Goal: Task Accomplishment & Management: Use online tool/utility

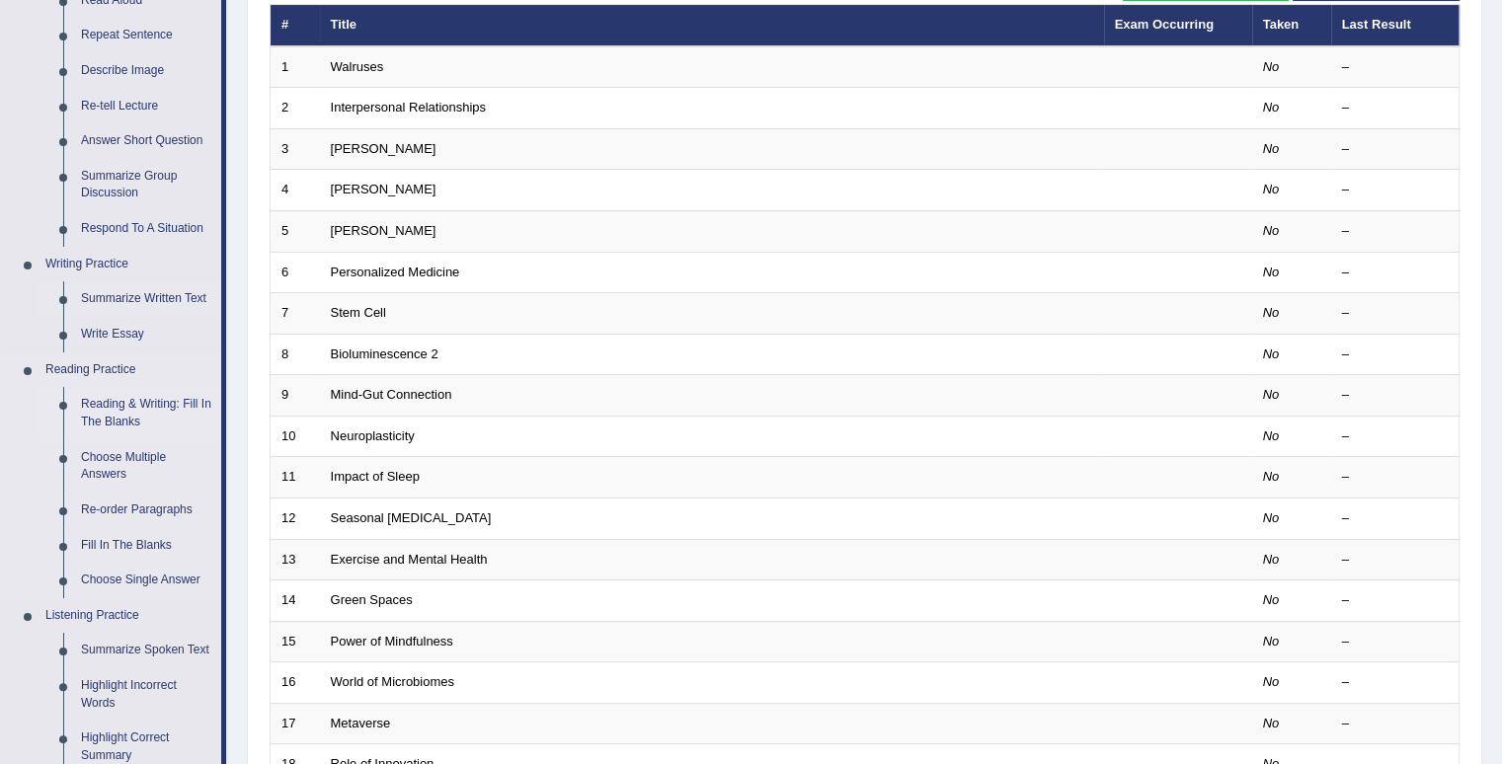
scroll to position [296, 0]
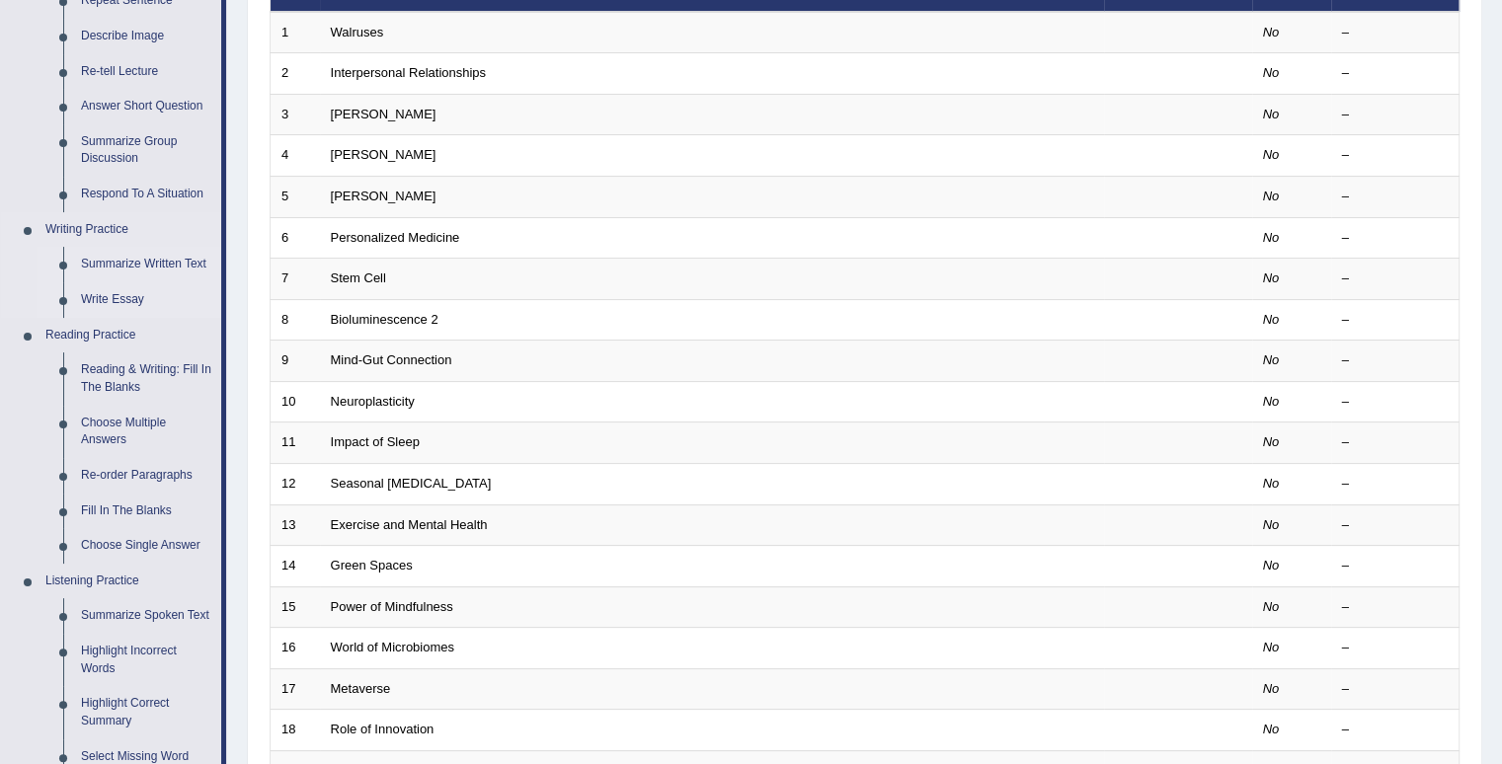
click at [126, 297] on link "Write Essay" at bounding box center [146, 300] width 149 height 36
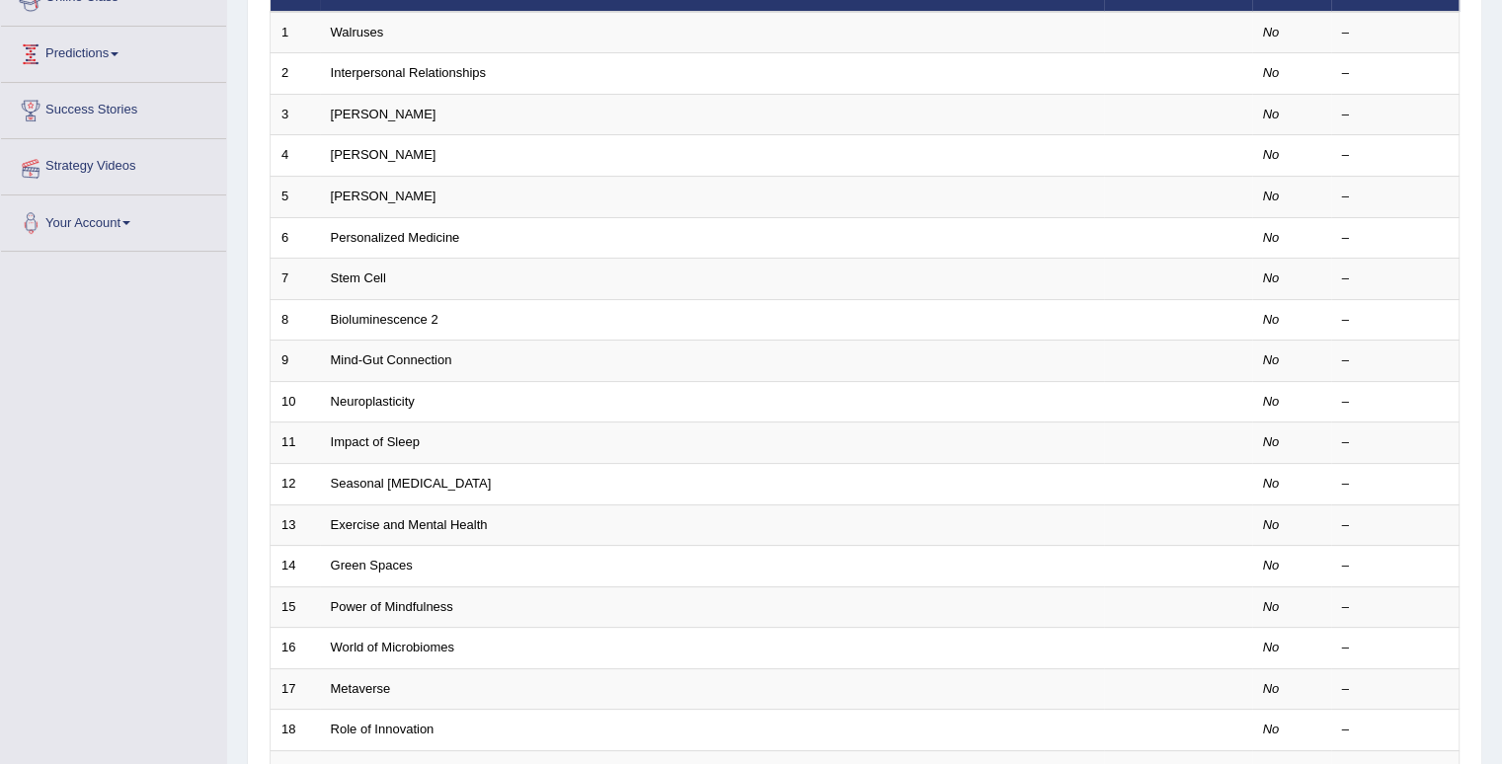
scroll to position [336, 0]
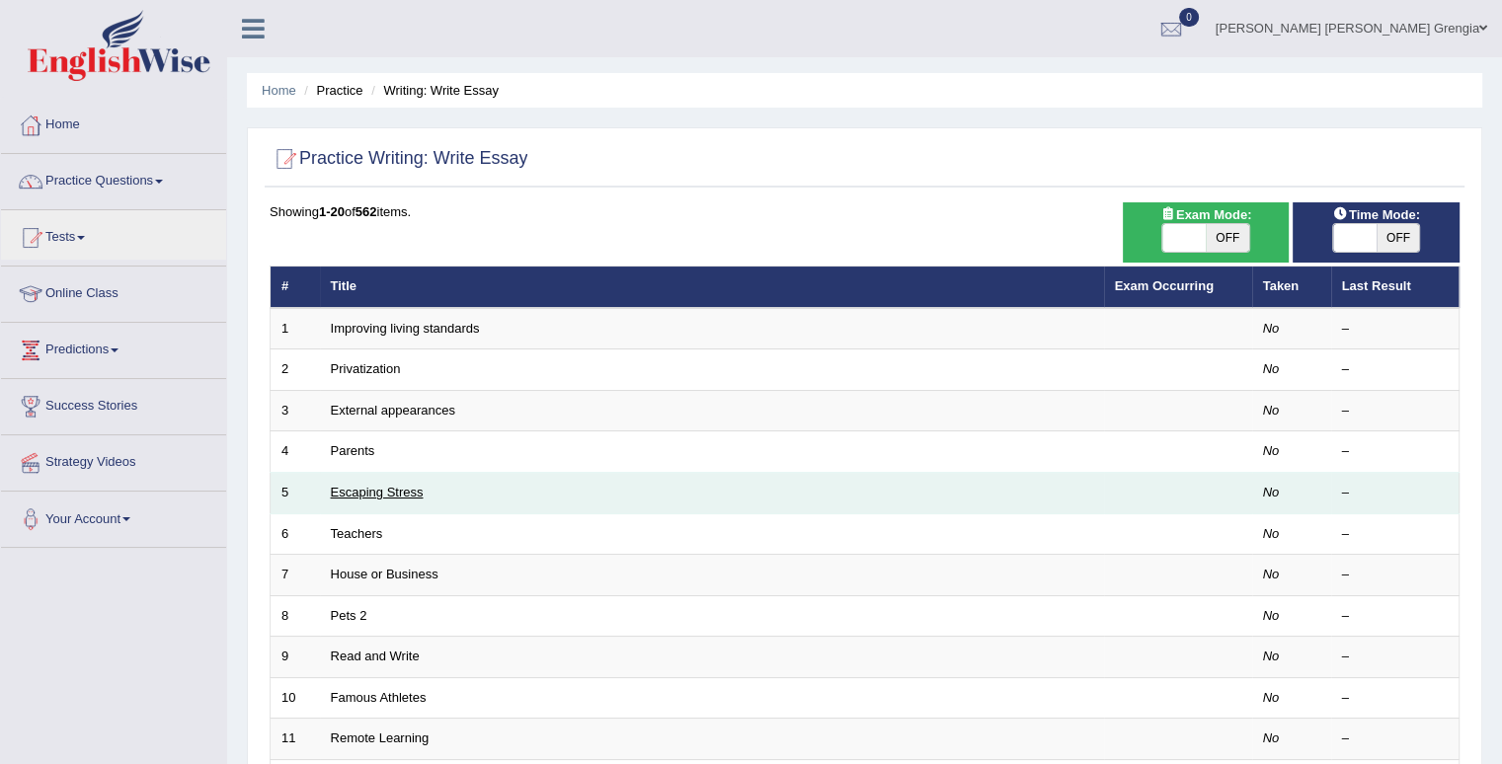
click at [393, 487] on link "Escaping Stress" at bounding box center [377, 492] width 93 height 15
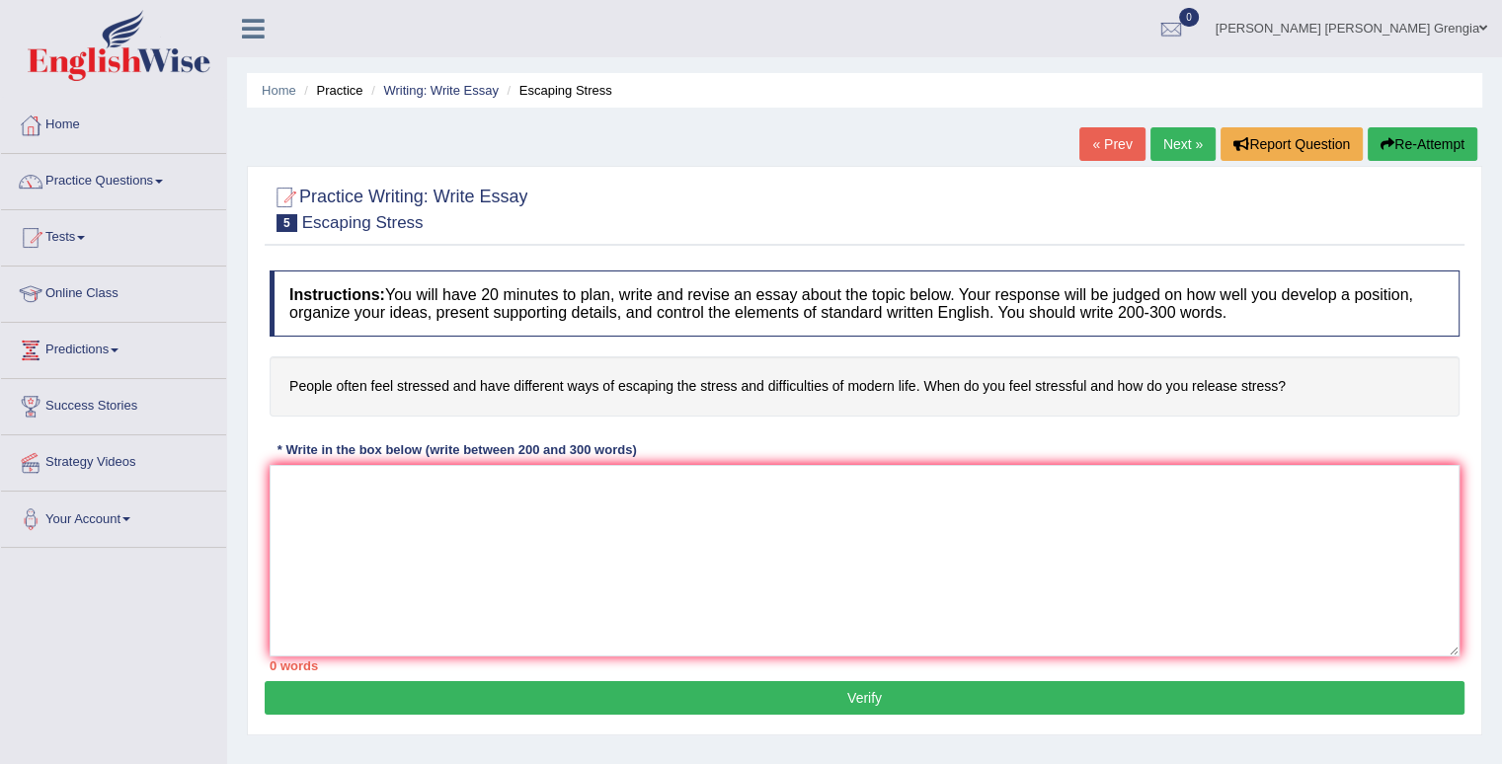
scroll to position [99, 0]
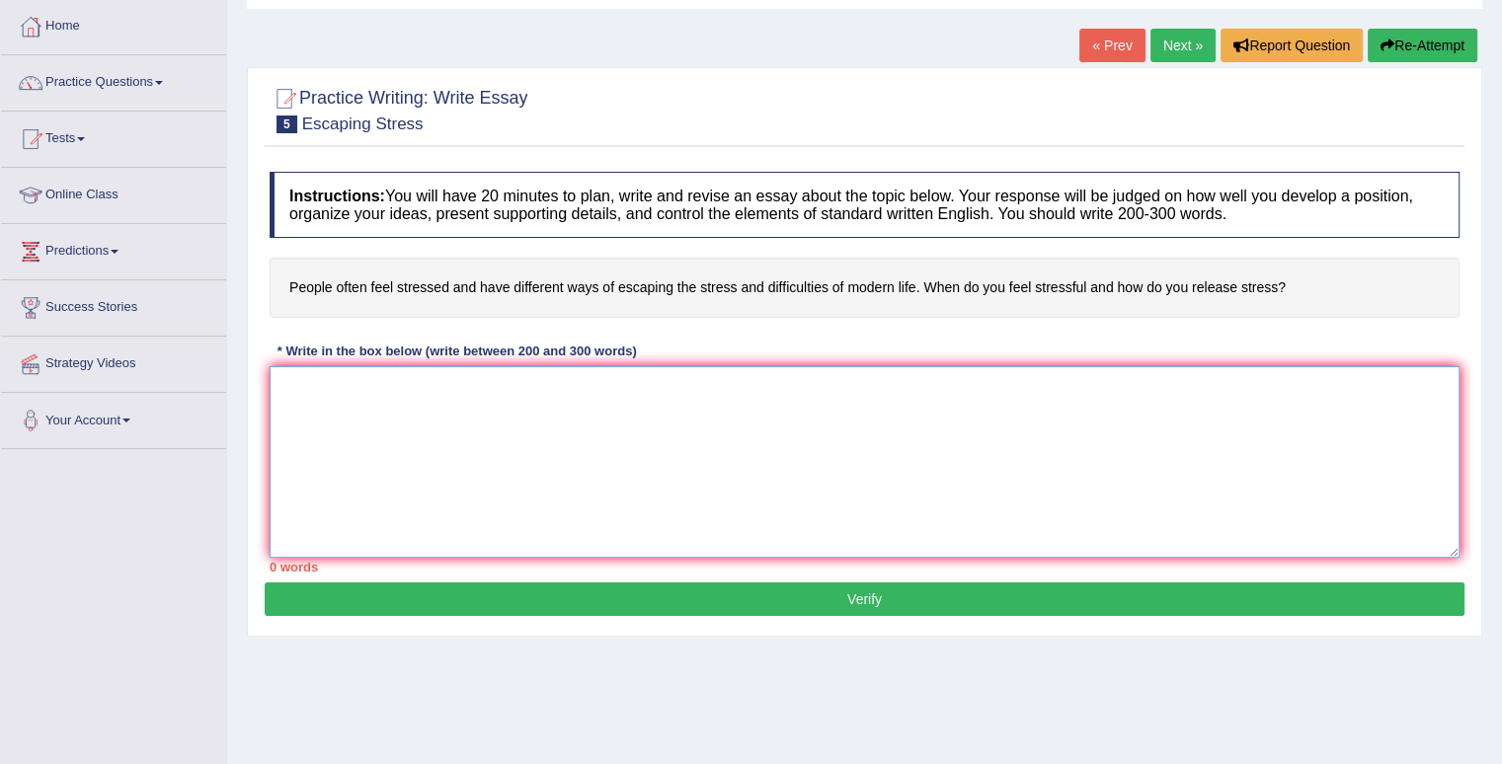
click at [370, 394] on textarea at bounding box center [865, 462] width 1190 height 192
click at [383, 392] on textarea "The" at bounding box center [865, 462] width 1190 height 192
drag, startPoint x: 356, startPoint y: 400, endPoint x: 575, endPoint y: 565, distance: 273.5
click at [375, 412] on textarea "The" at bounding box center [865, 462] width 1190 height 192
type textarea "The"
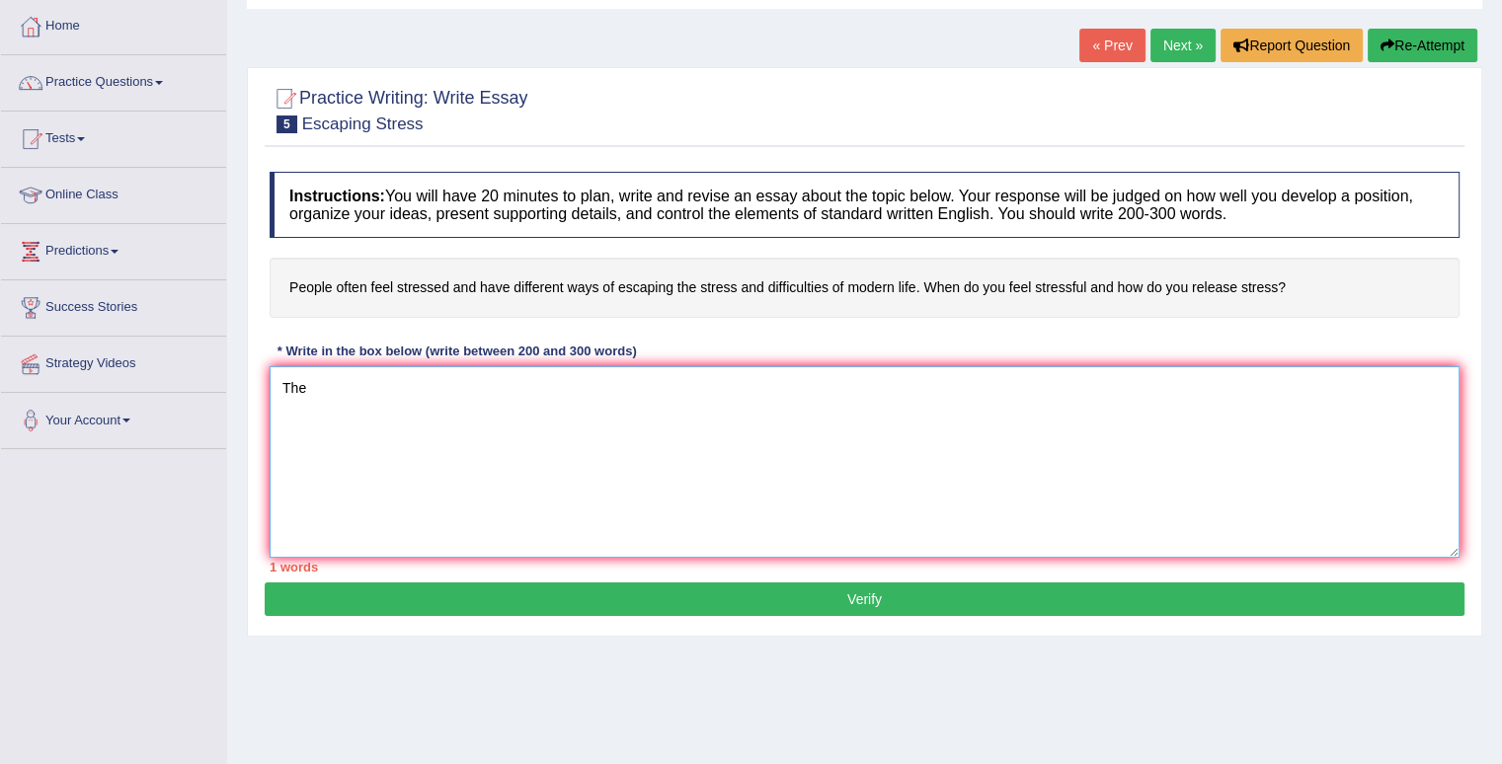
drag, startPoint x: 350, startPoint y: 393, endPoint x: 265, endPoint y: 386, distance: 86.2
click at [260, 385] on div "Practice Writing: Write Essay 5 Escaping Stress Instructions: You will have 20 …" at bounding box center [864, 352] width 1235 height 570
click at [378, 402] on textarea "The" at bounding box center [865, 462] width 1190 height 192
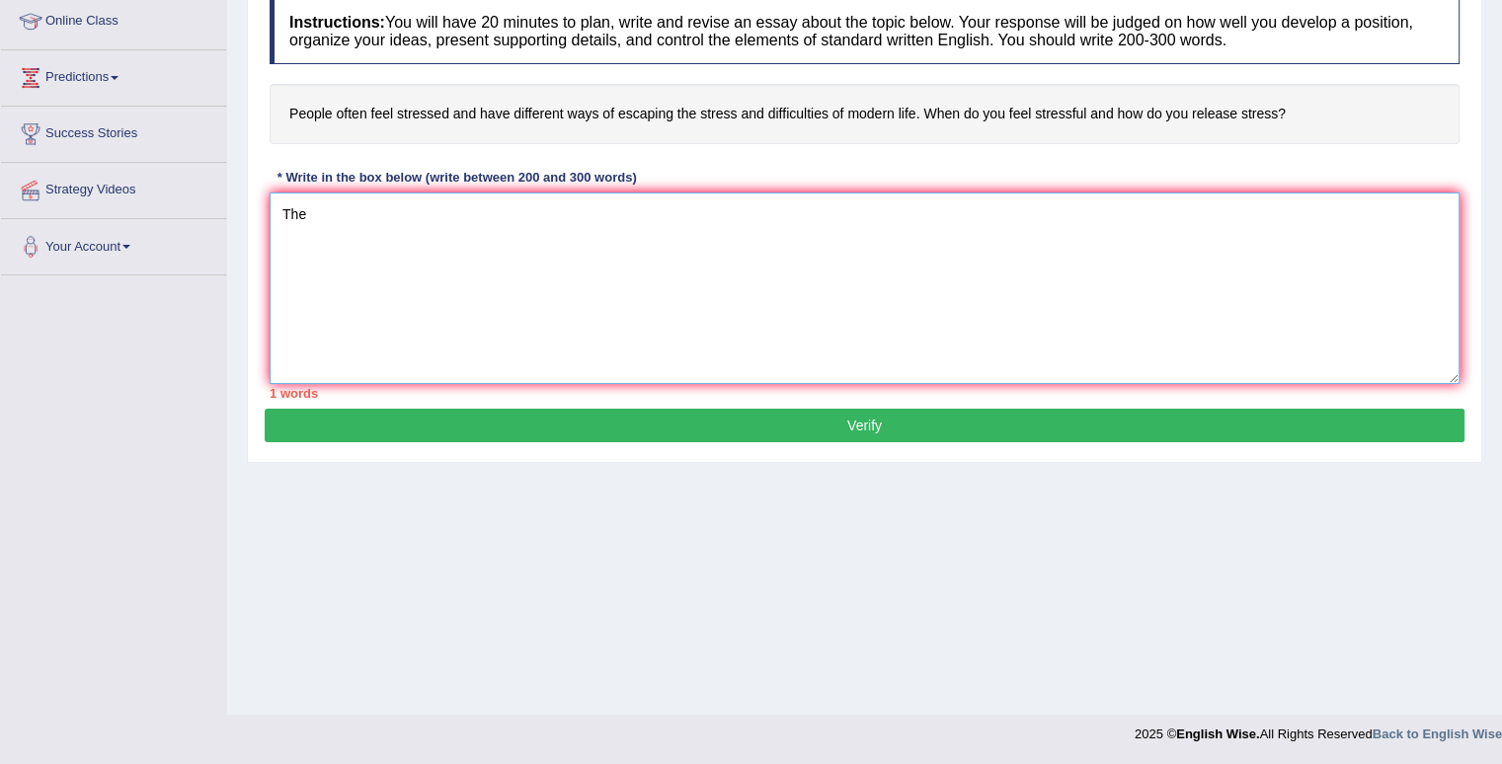
scroll to position [174, 0]
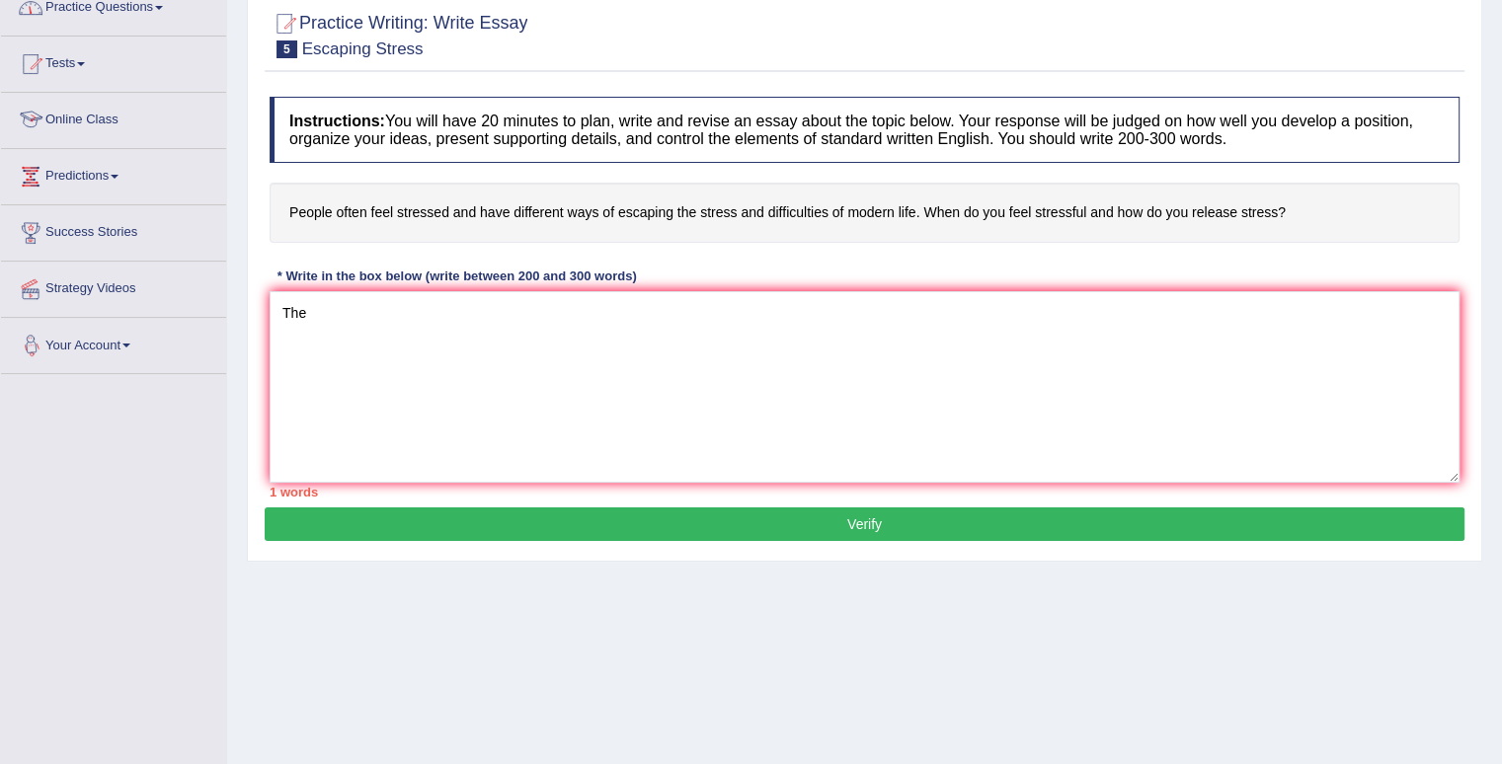
click at [375, 712] on div "Home Practice Writing: Write Essay Escaping Stress « Prev Next » Report Questio…" at bounding box center [864, 319] width 1275 height 987
